Goal: Book appointment/travel/reservation

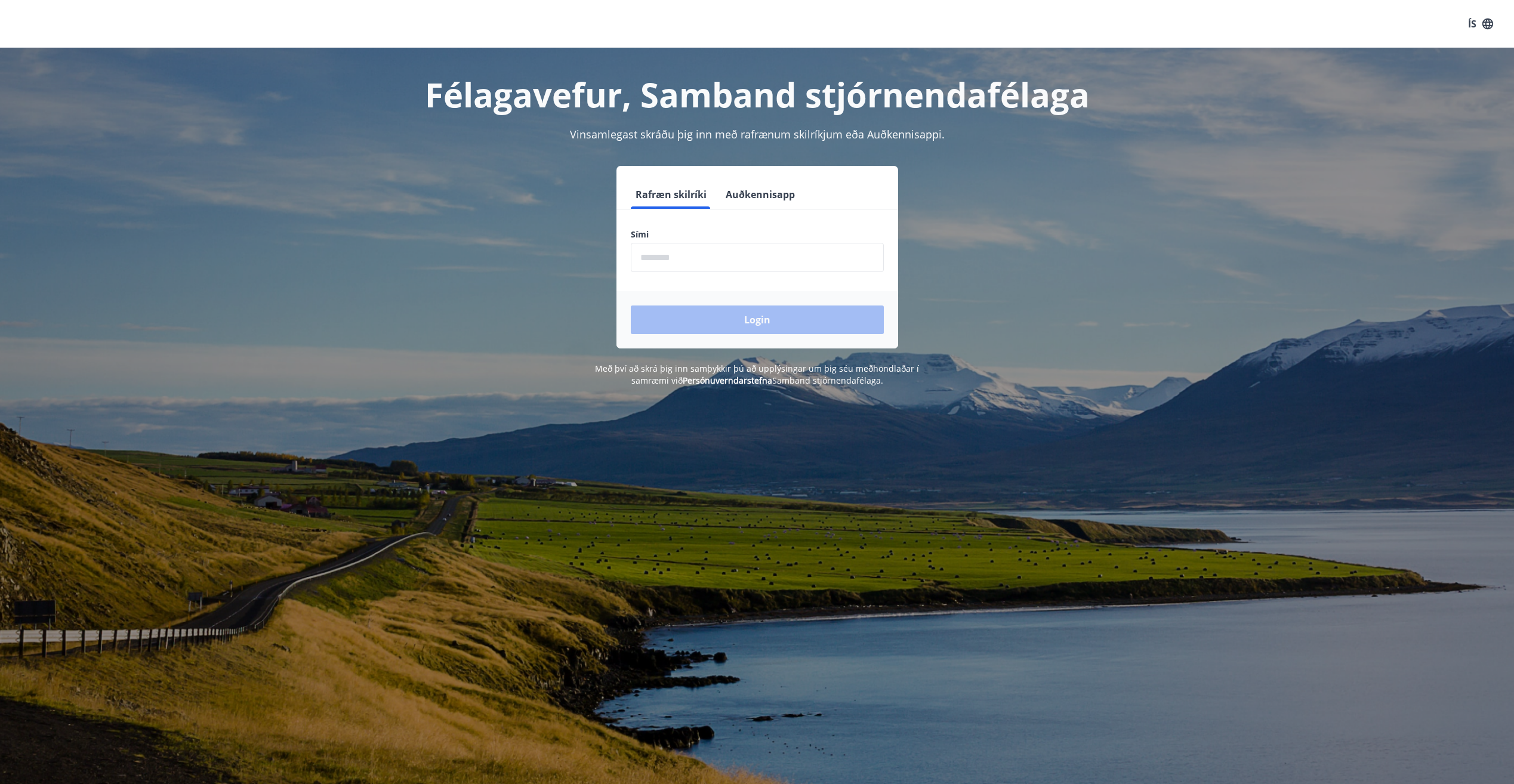
click at [670, 256] on input "phone" at bounding box center [758, 257] width 253 height 30
type input "********"
click at [739, 321] on button "Login" at bounding box center [758, 319] width 253 height 29
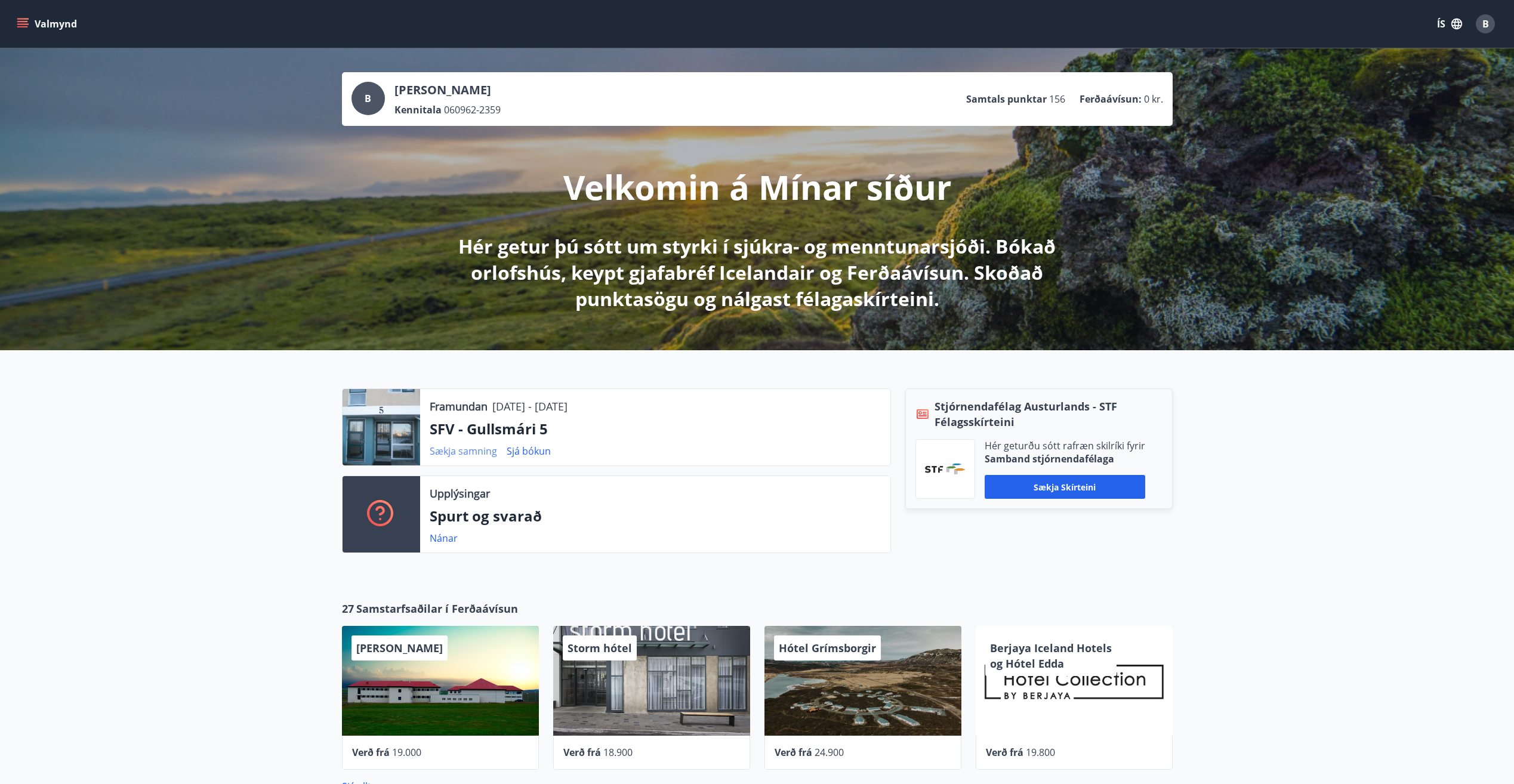
click at [488, 450] on link "Sækja samning" at bounding box center [464, 451] width 68 height 13
click at [445, 539] on link "Nánar" at bounding box center [444, 538] width 28 height 13
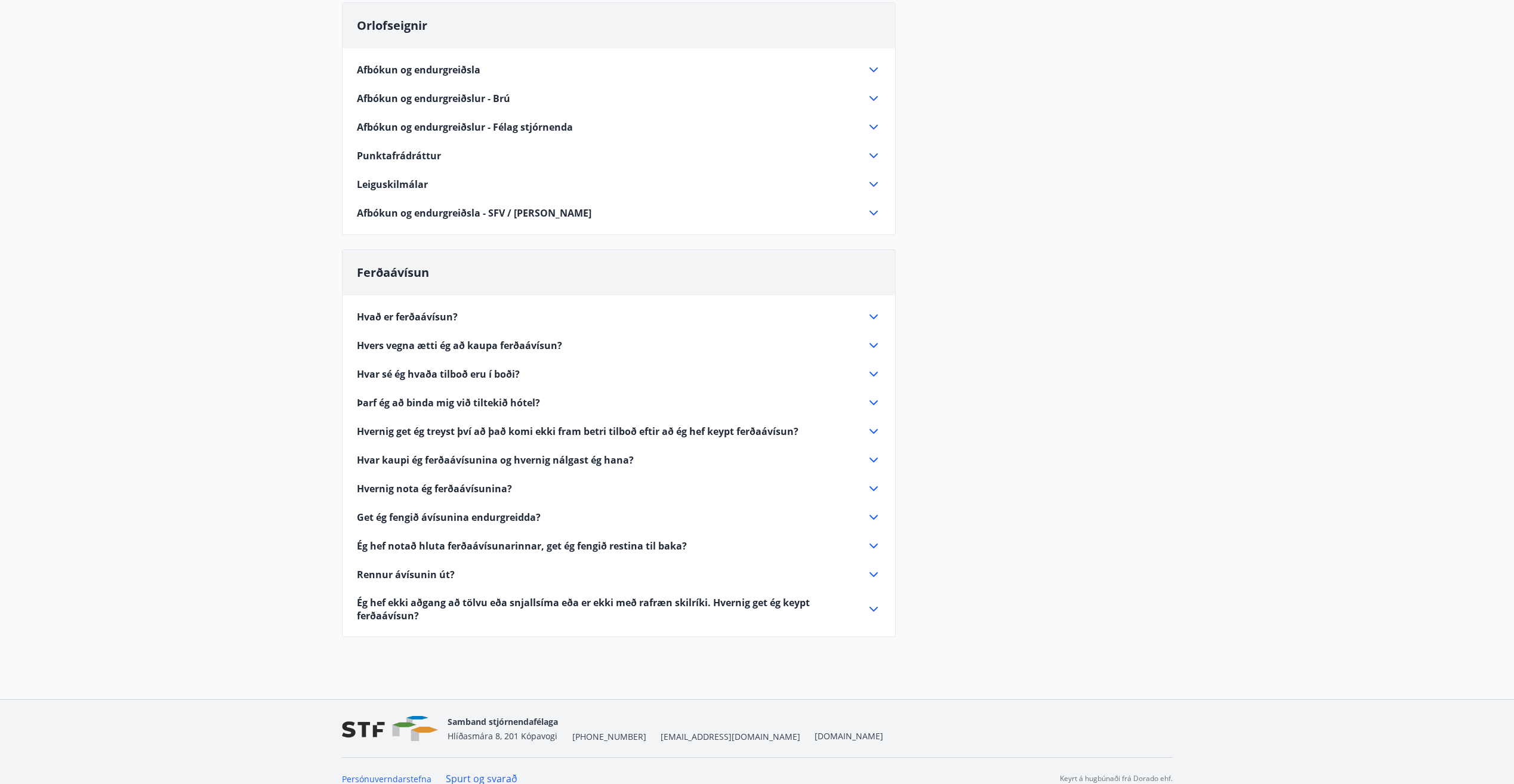
scroll to position [254, 0]
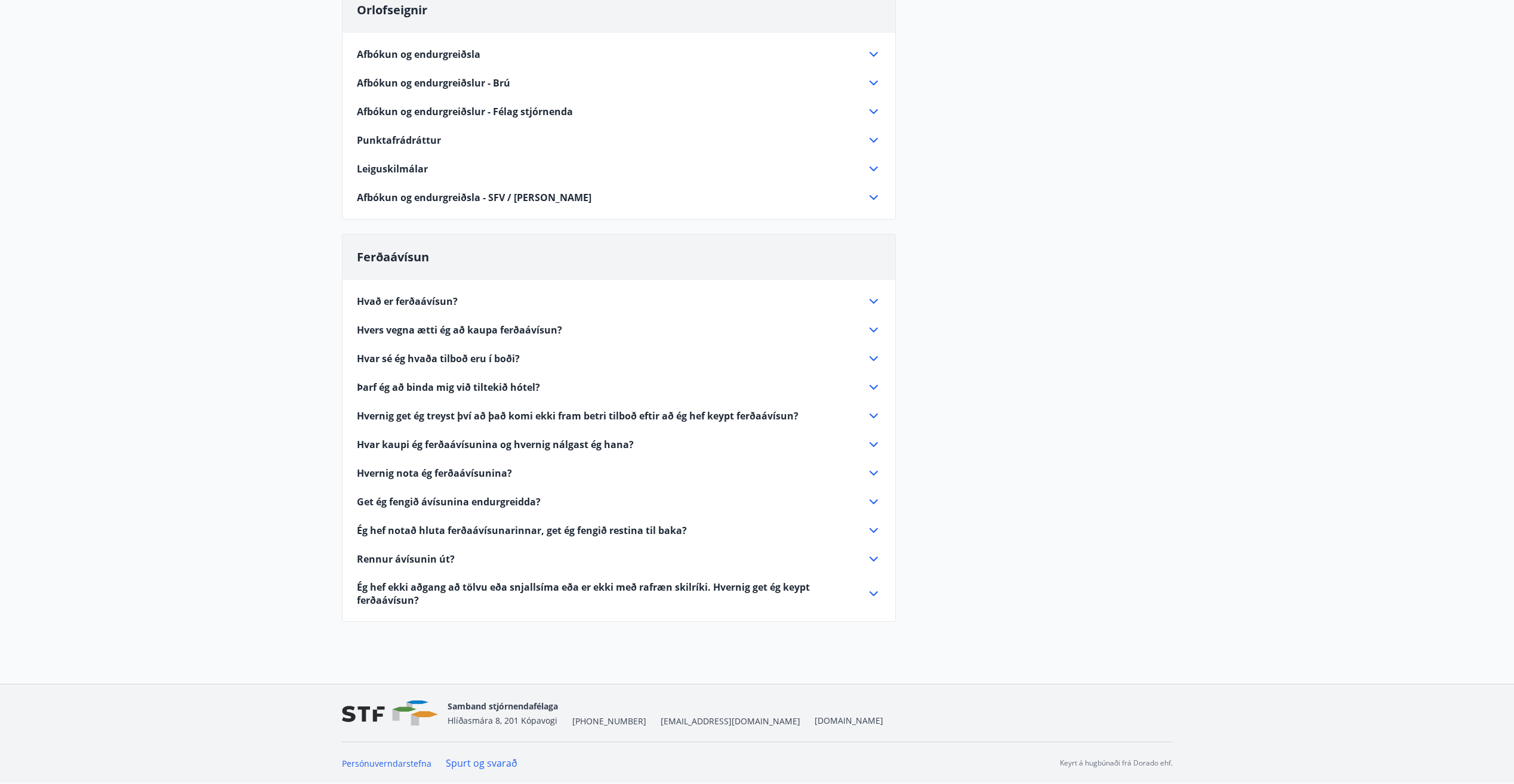
click at [875, 167] on icon at bounding box center [874, 169] width 14 height 14
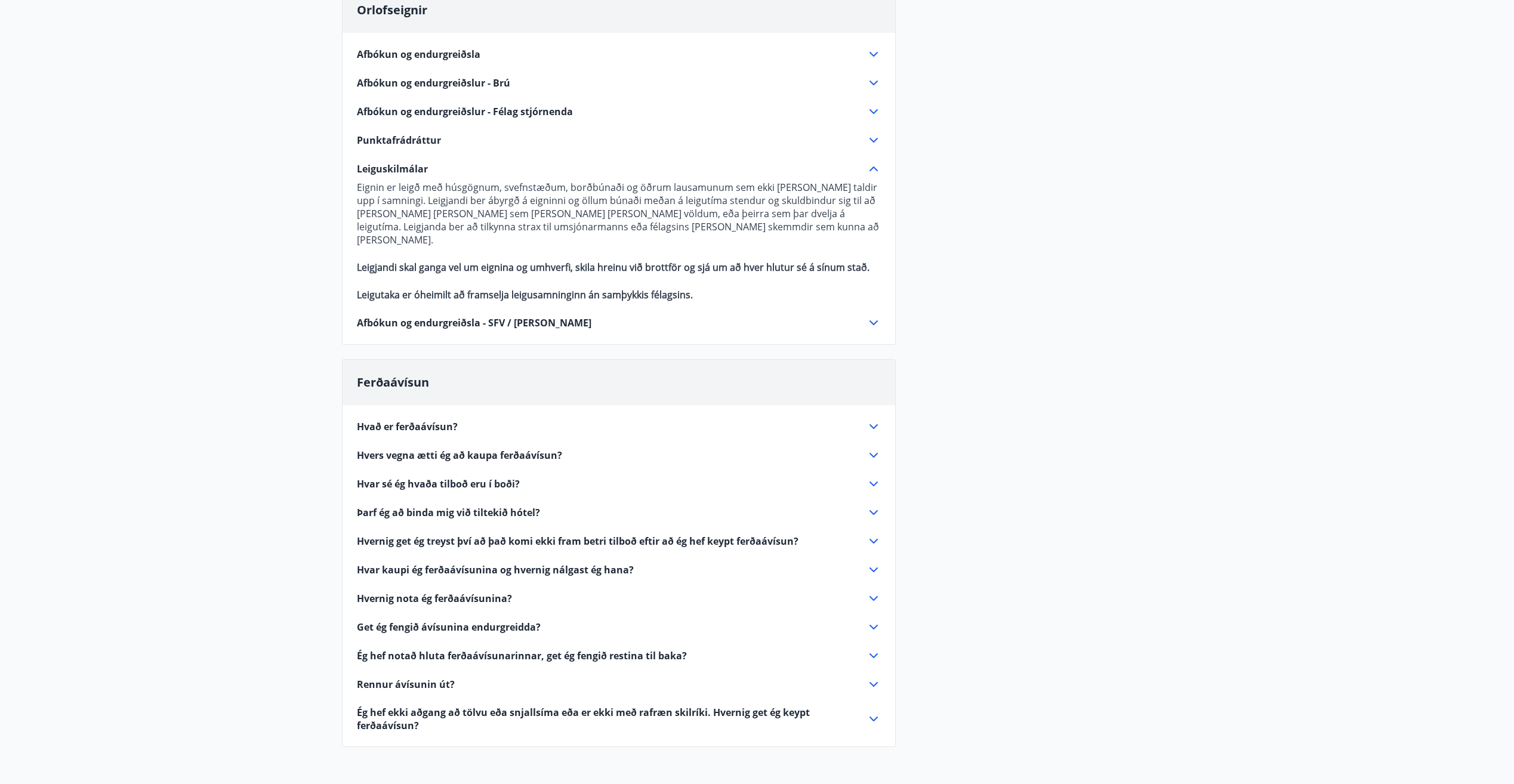
click at [873, 166] on icon at bounding box center [874, 169] width 14 height 14
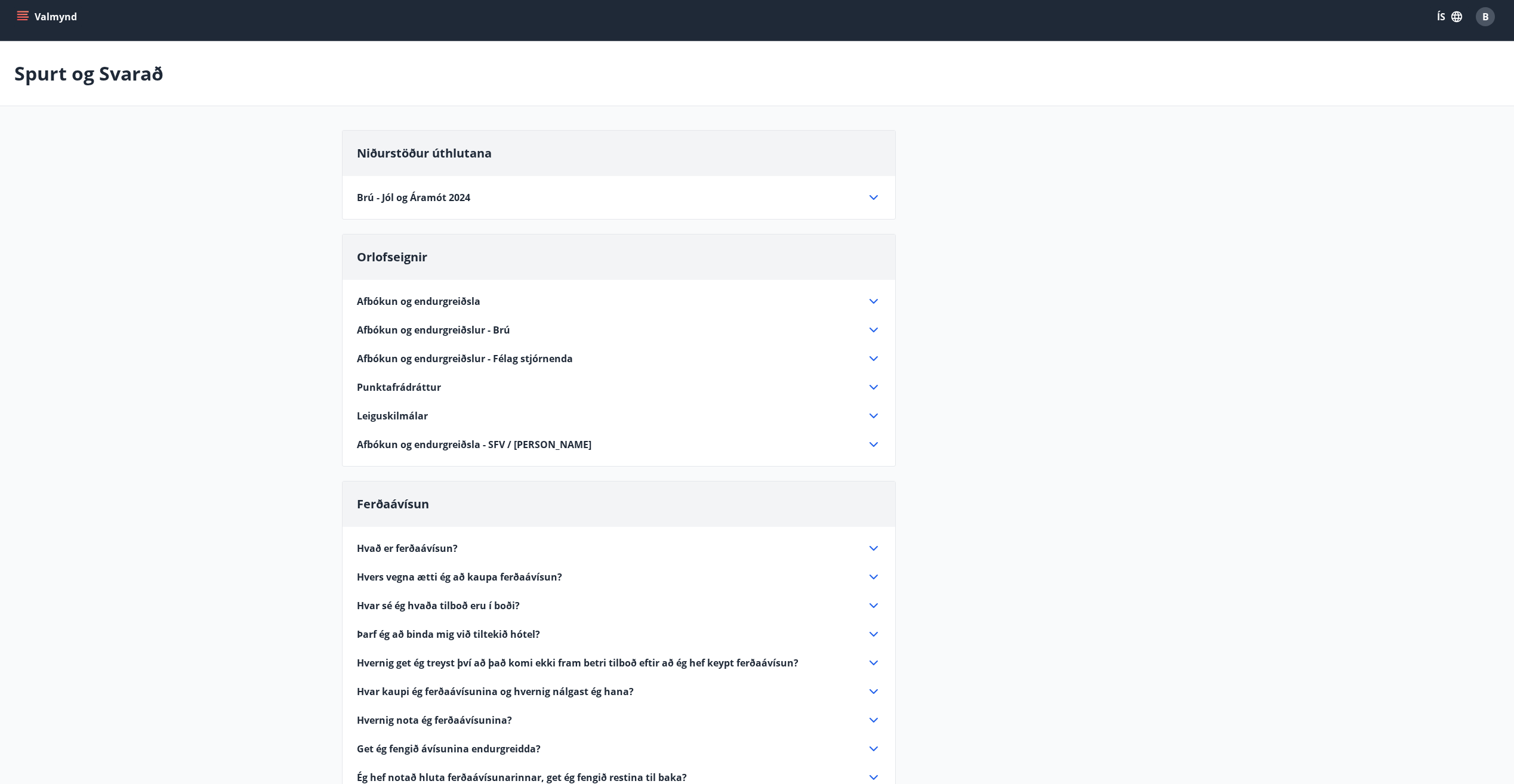
scroll to position [0, 0]
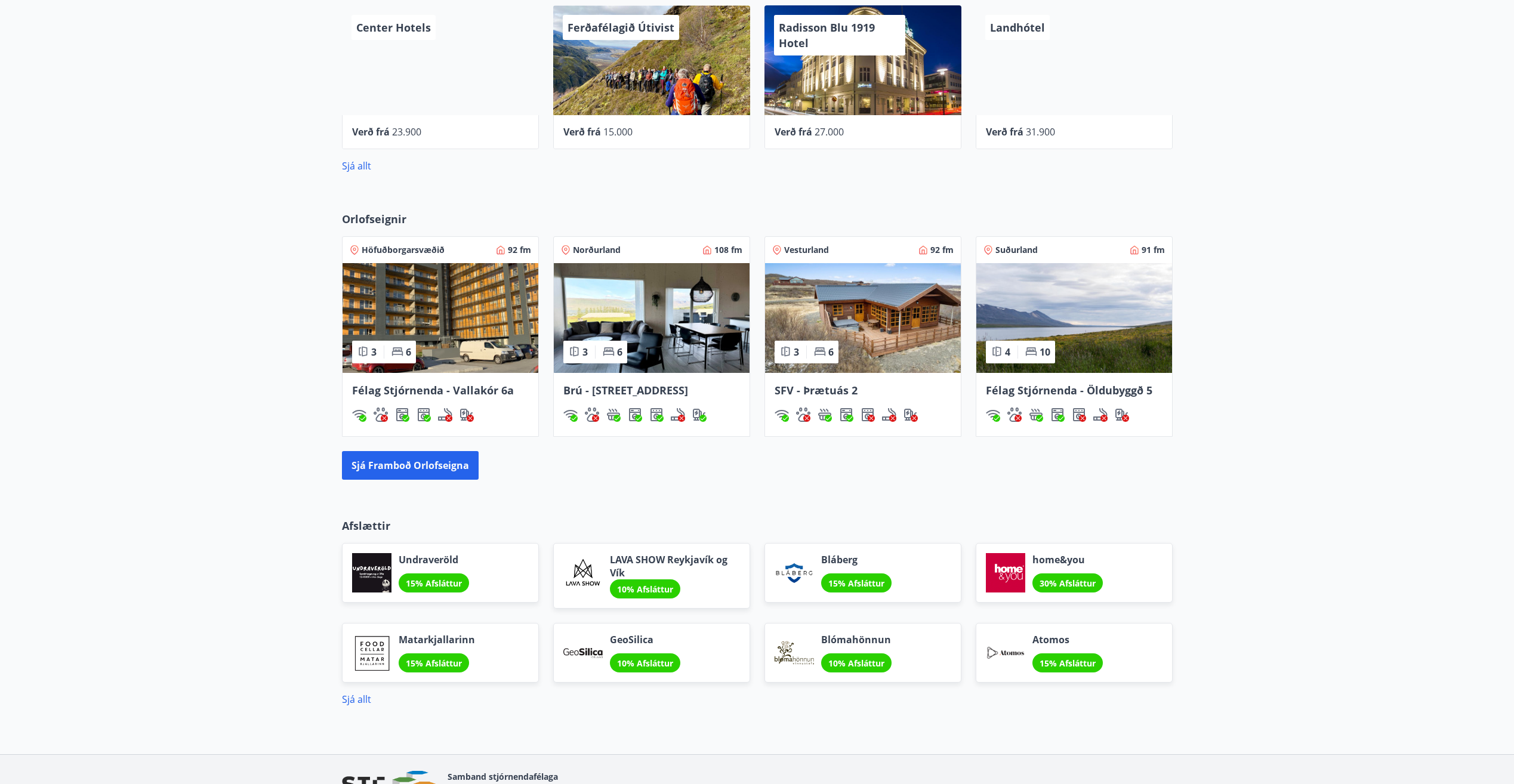
scroll to position [656, 0]
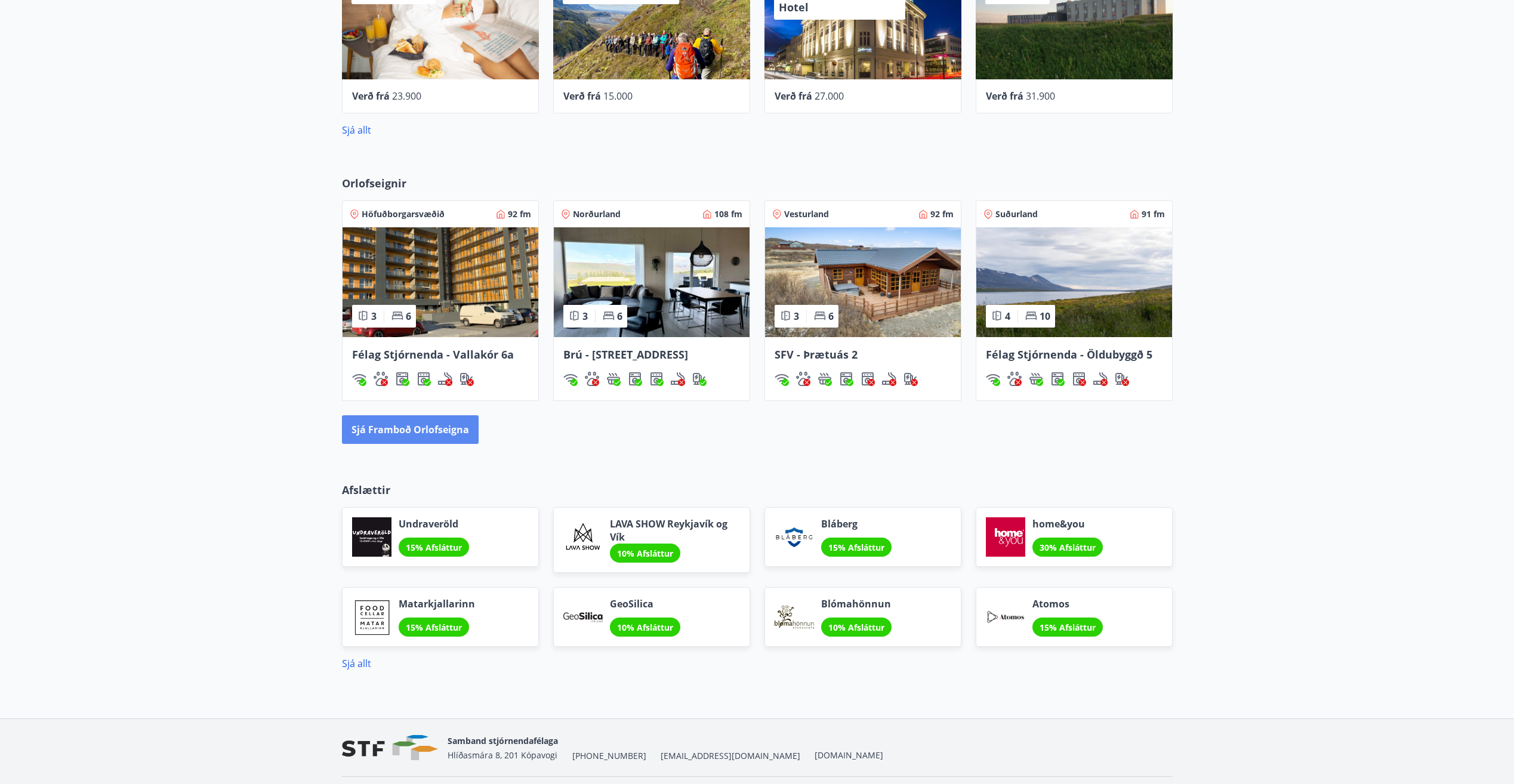
click at [381, 434] on button "Sjá framboð orlofseigna" at bounding box center [410, 429] width 136 height 29
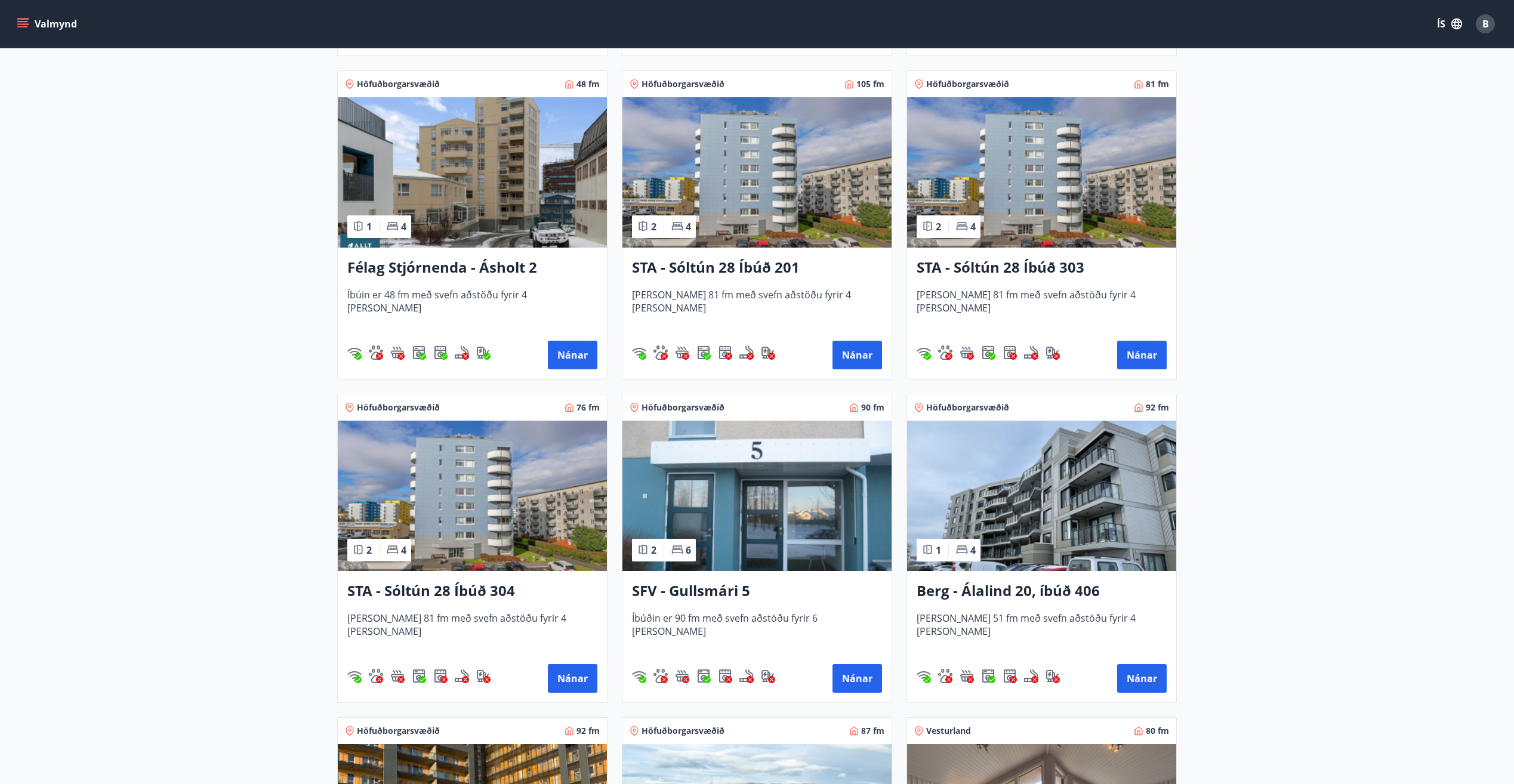
scroll to position [1193, 0]
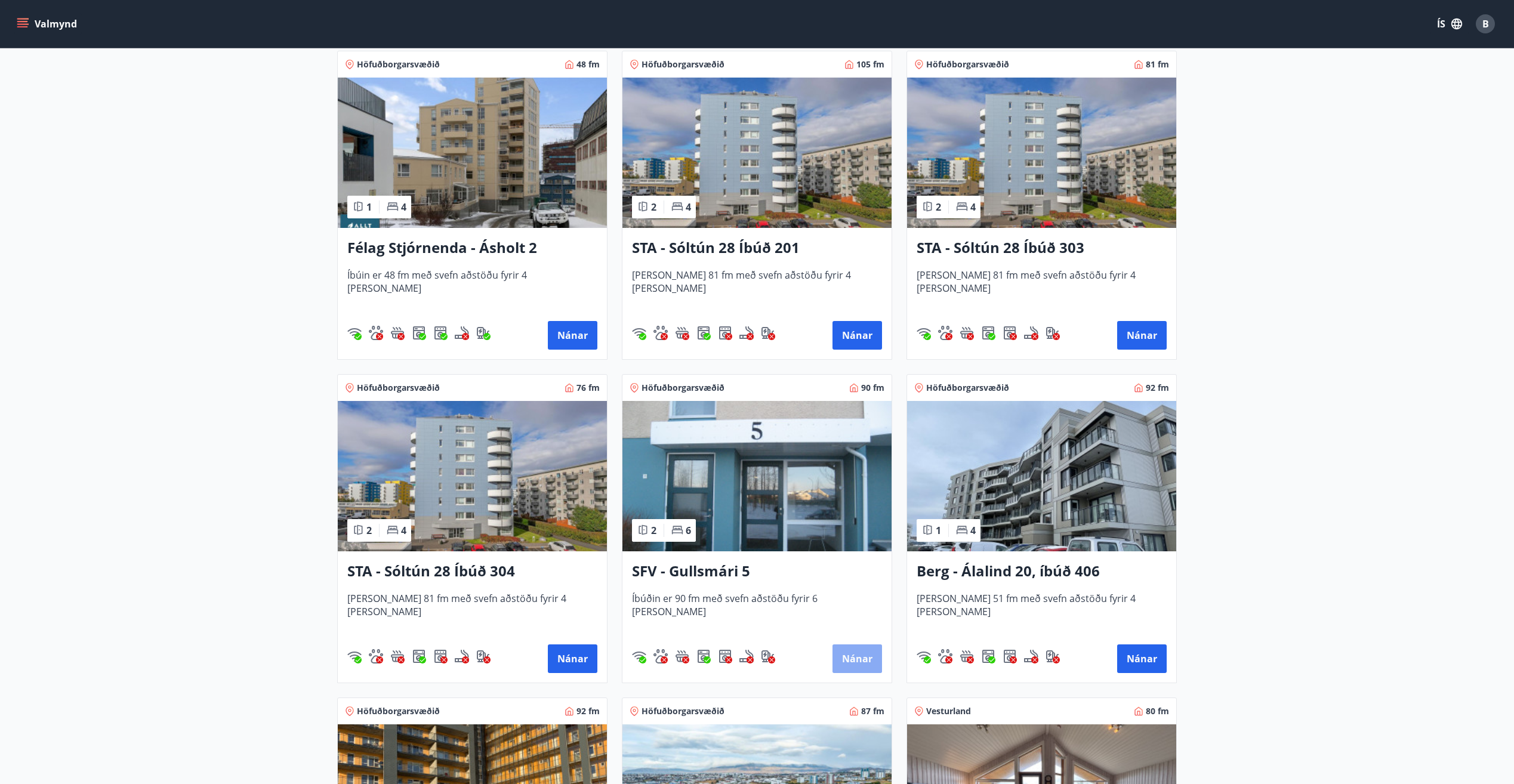
click at [861, 658] on button "Nánar" at bounding box center [857, 658] width 49 height 29
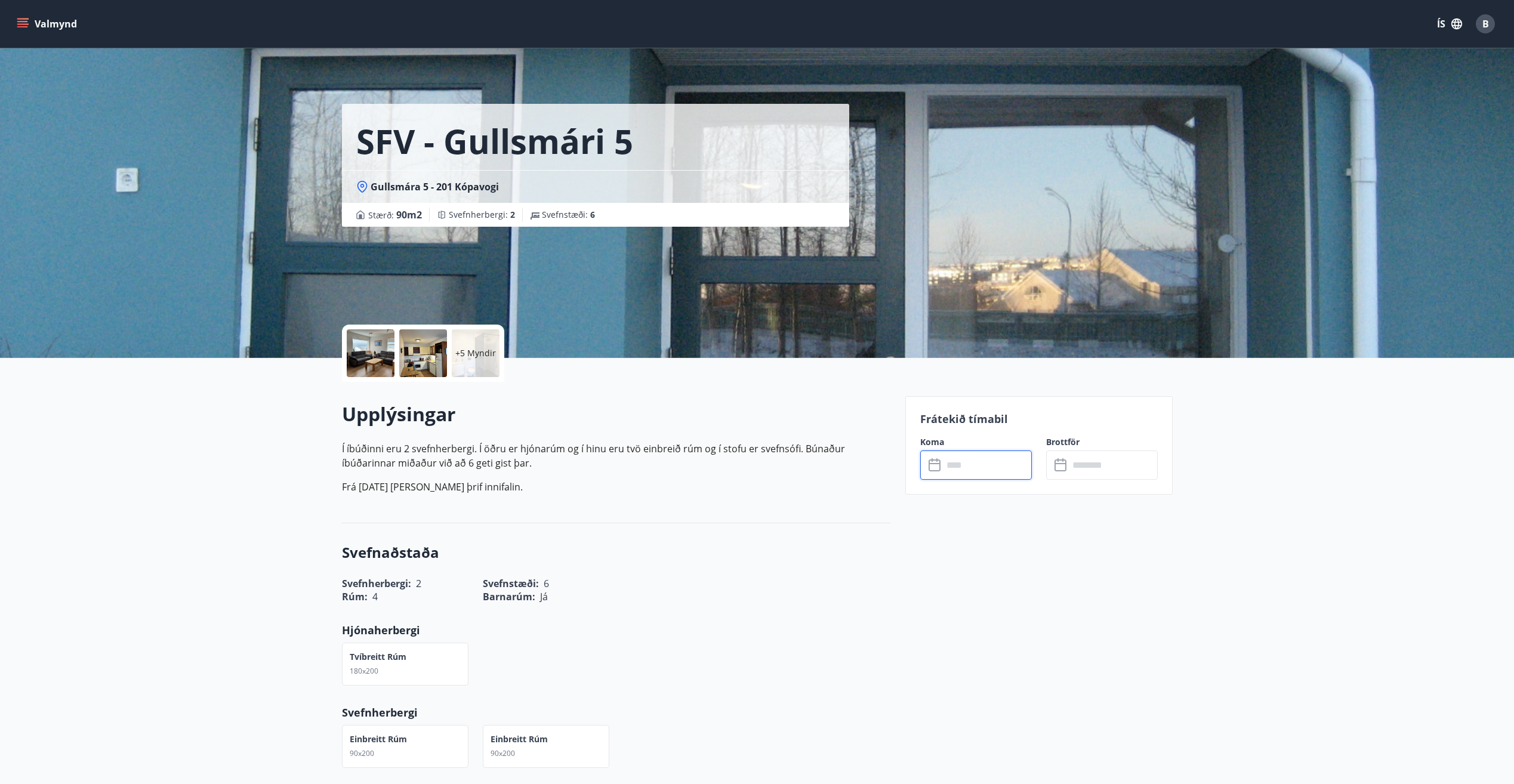
click at [993, 463] on input "text" at bounding box center [987, 465] width 89 height 30
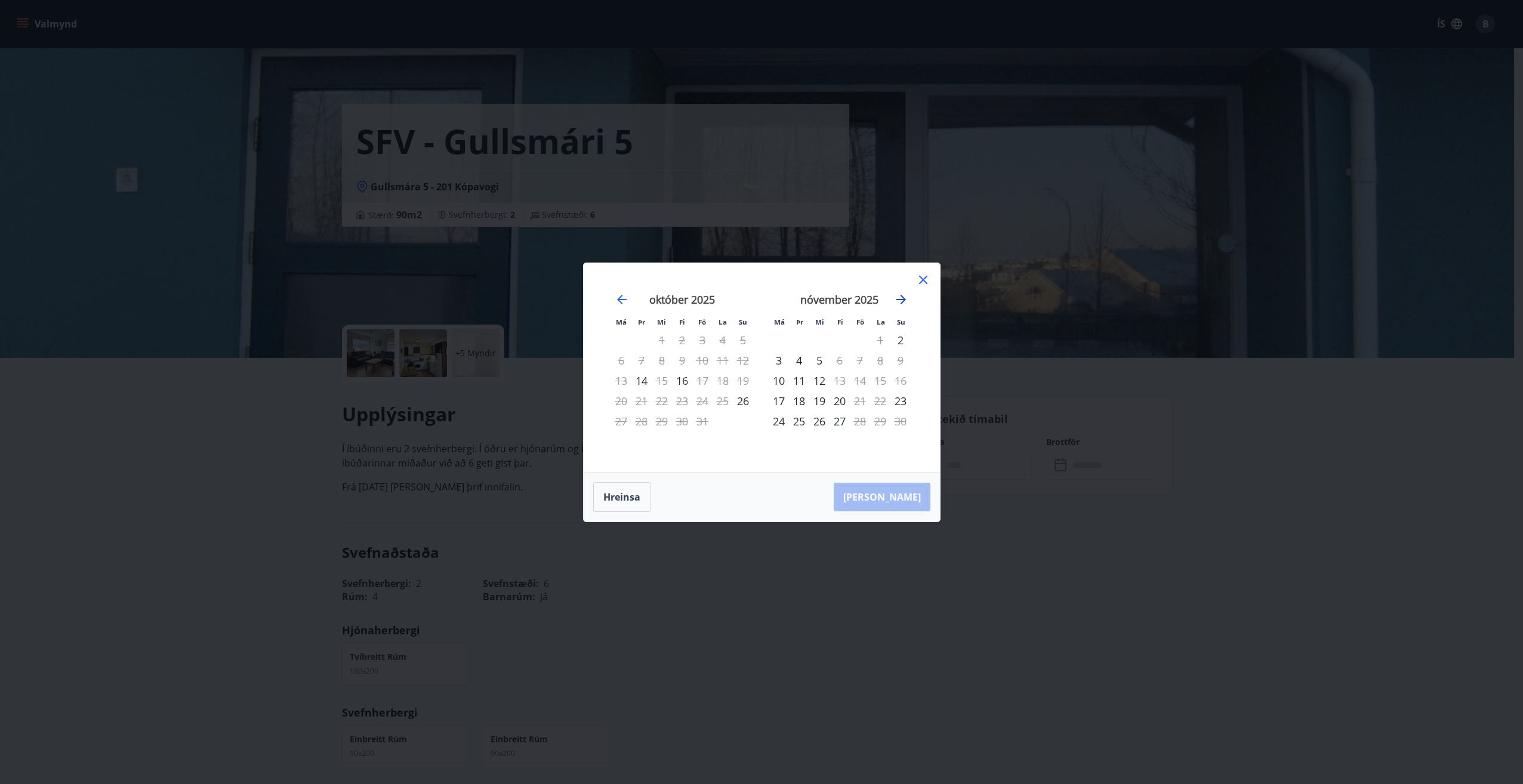
click at [902, 299] on icon "Move forward to switch to the next month." at bounding box center [901, 300] width 10 height 10
click at [921, 283] on icon at bounding box center [923, 280] width 14 height 14
